Goal: Information Seeking & Learning: Learn about a topic

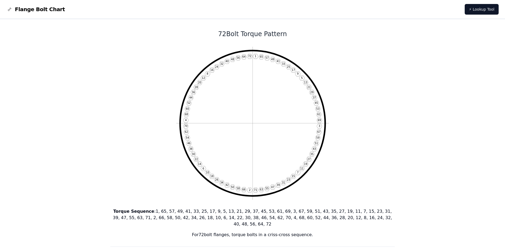
drag, startPoint x: 261, startPoint y: 117, endPoint x: 441, endPoint y: 137, distance: 180.4
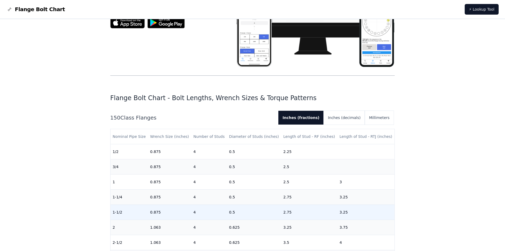
scroll to position [106, 0]
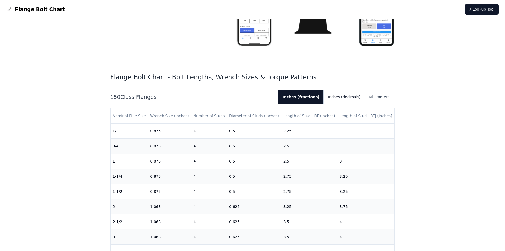
click at [345, 94] on button "Inches (decimals)" at bounding box center [344, 97] width 41 height 14
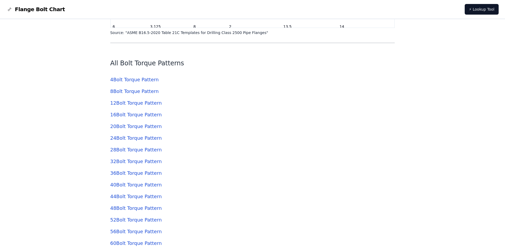
scroll to position [1803, 0]
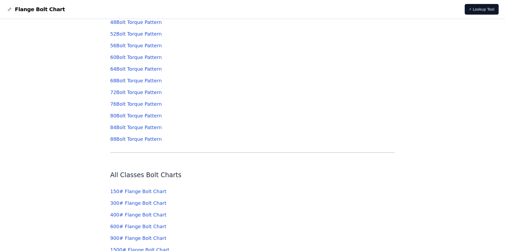
click at [135, 95] on link "72 Bolt Torque Pattern" at bounding box center [135, 92] width 51 height 6
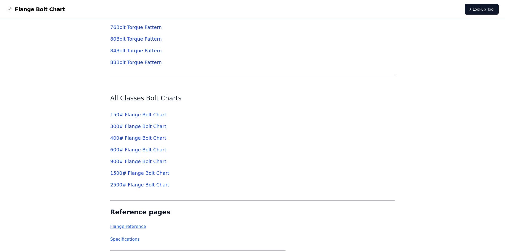
scroll to position [1882, 0]
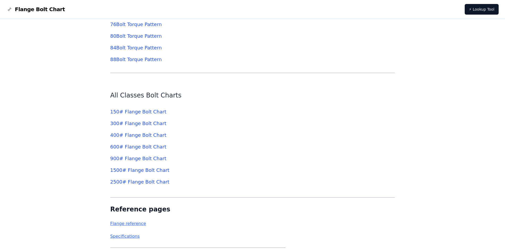
click at [151, 112] on link "150 # Flange Bolt Chart" at bounding box center [138, 112] width 56 height 6
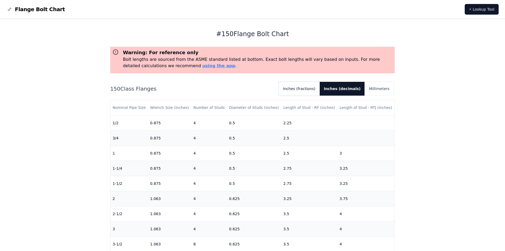
click at [320, 90] on button "Inches (fractions)" at bounding box center [299, 89] width 41 height 14
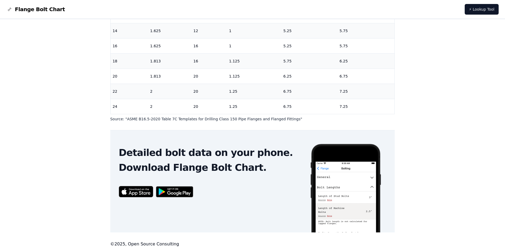
scroll to position [162, 0]
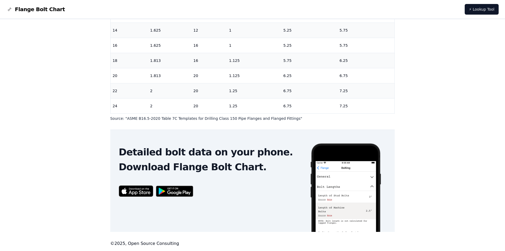
scroll to position [1882, 0]
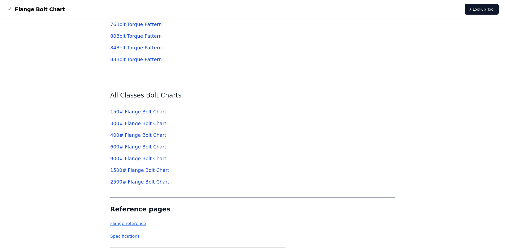
click at [133, 124] on link "300 # Flange Bolt Chart" at bounding box center [138, 123] width 56 height 6
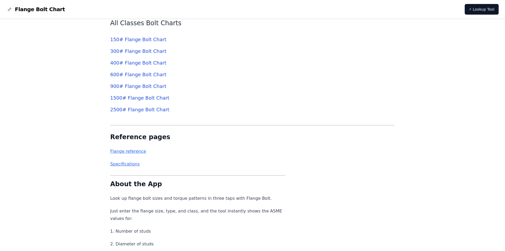
scroll to position [1962, 0]
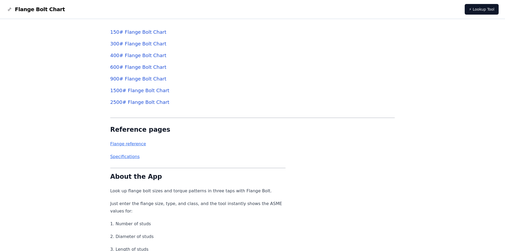
click at [126, 143] on link "Flange reference" at bounding box center [128, 143] width 36 height 5
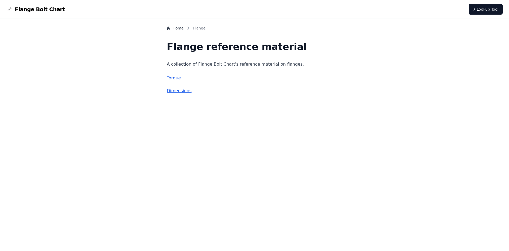
click at [181, 79] on link "Torque" at bounding box center [174, 77] width 14 height 5
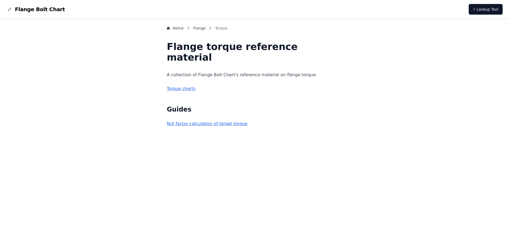
click at [195, 88] on link "Torque charts" at bounding box center [181, 88] width 29 height 5
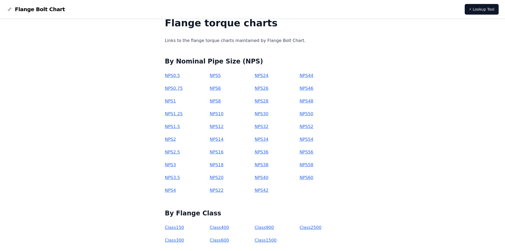
scroll to position [51, 0]
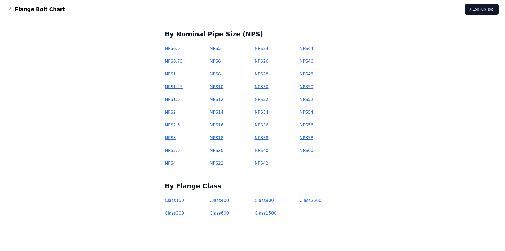
click at [184, 214] on link "Class 300" at bounding box center [174, 212] width 19 height 5
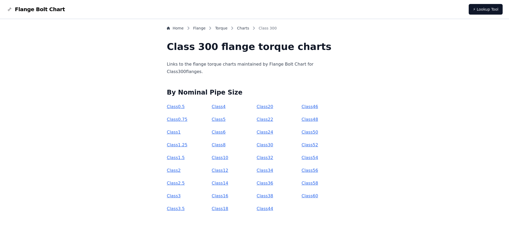
click at [304, 194] on link "Class 60" at bounding box center [309, 195] width 16 height 5
